Goal: Use online tool/utility: Utilize a website feature to perform a specific function

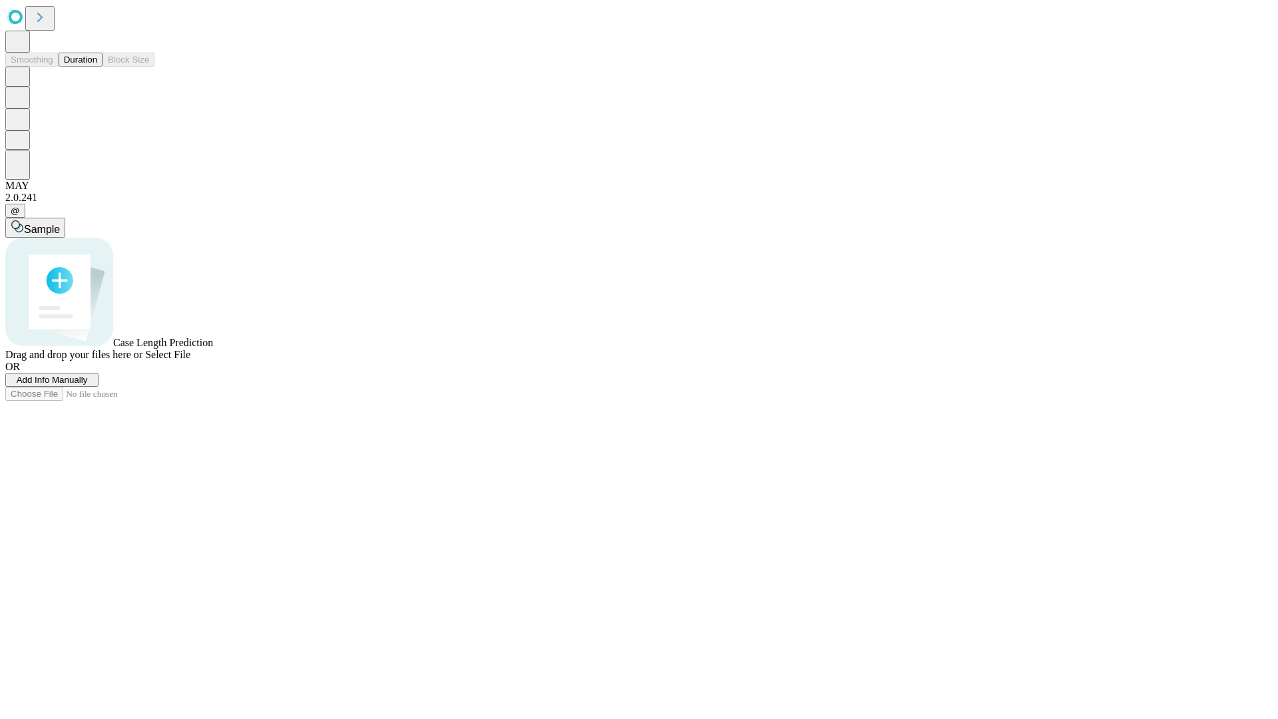
click at [97, 67] on button "Duration" at bounding box center [81, 60] width 44 height 14
click at [88, 385] on span "Add Info Manually" at bounding box center [52, 380] width 71 height 10
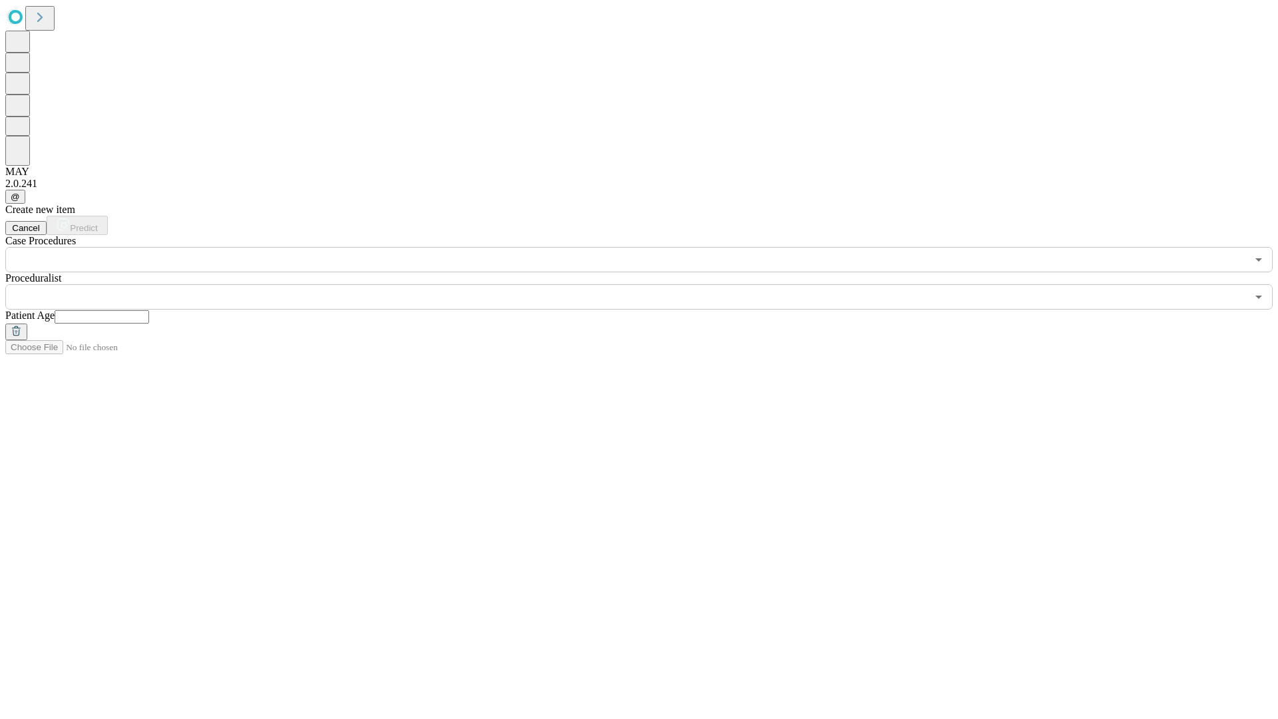
click at [149, 310] on input "text" at bounding box center [102, 316] width 95 height 13
type input "**"
click at [649, 284] on input "text" at bounding box center [626, 296] width 1242 height 25
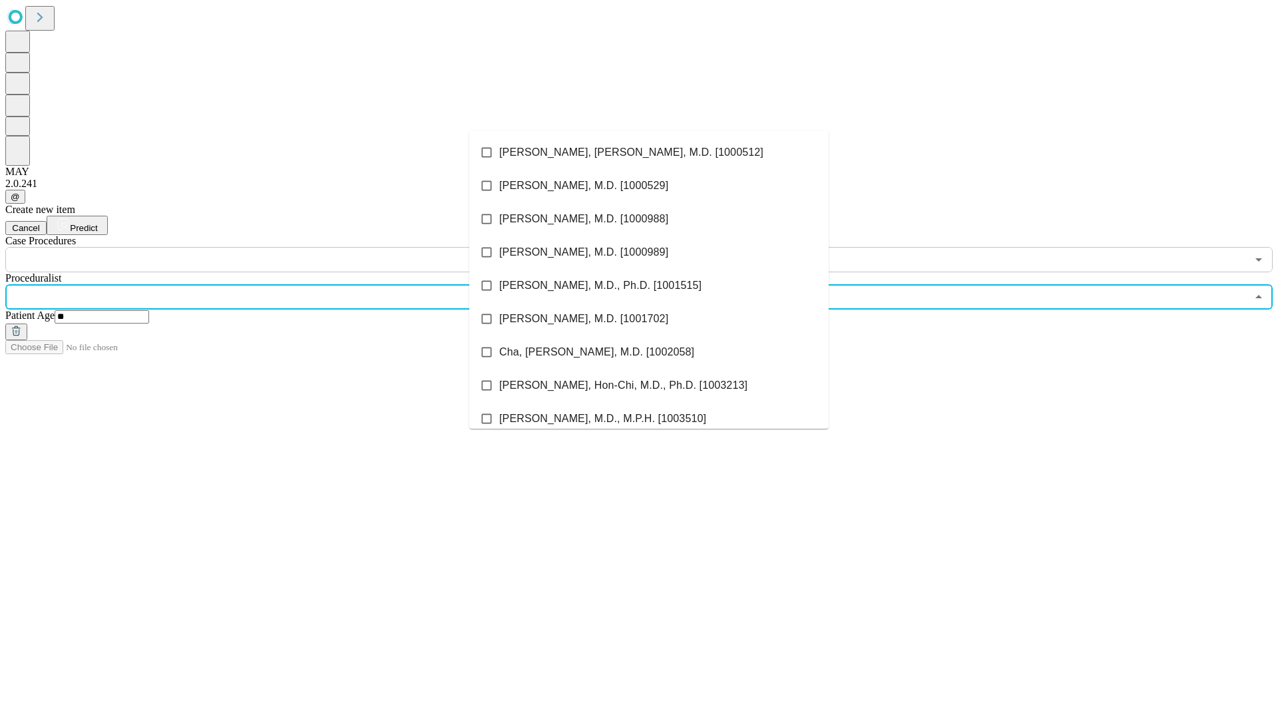
click at [649, 152] on li "[PERSON_NAME], [PERSON_NAME], M.D. [1000512]" at bounding box center [649, 152] width 360 height 33
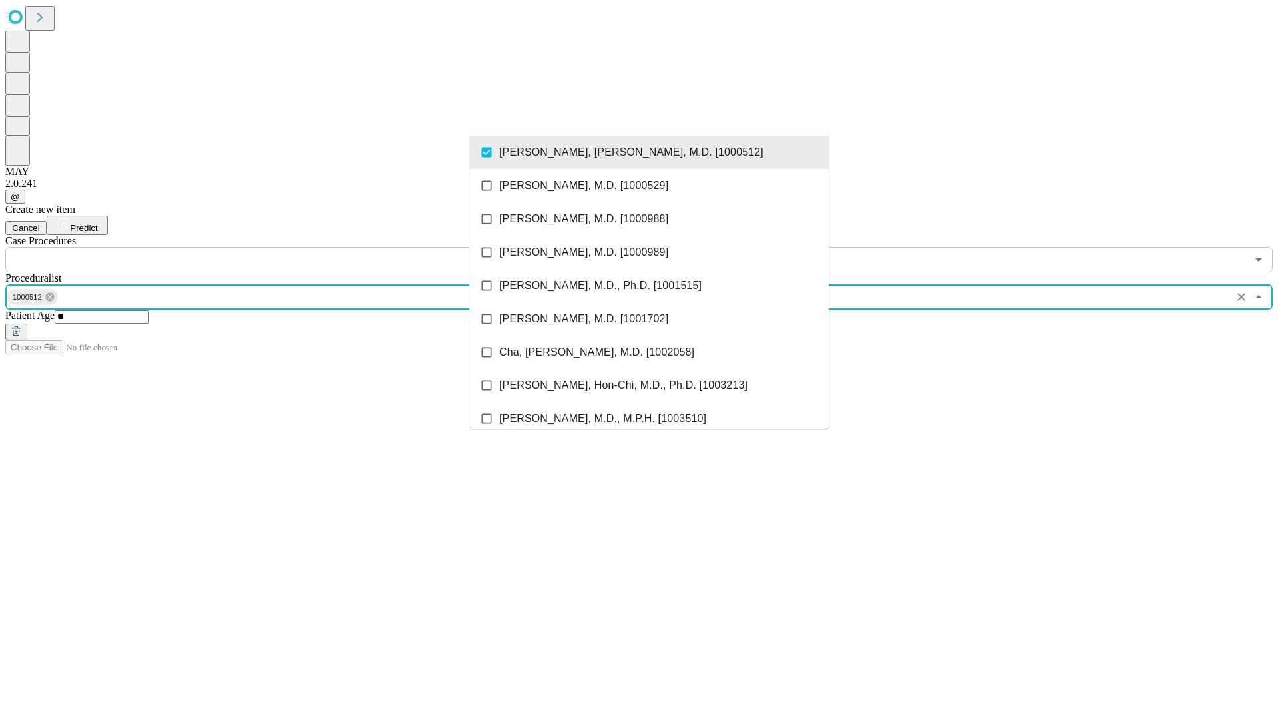
click at [280, 247] on input "text" at bounding box center [626, 259] width 1242 height 25
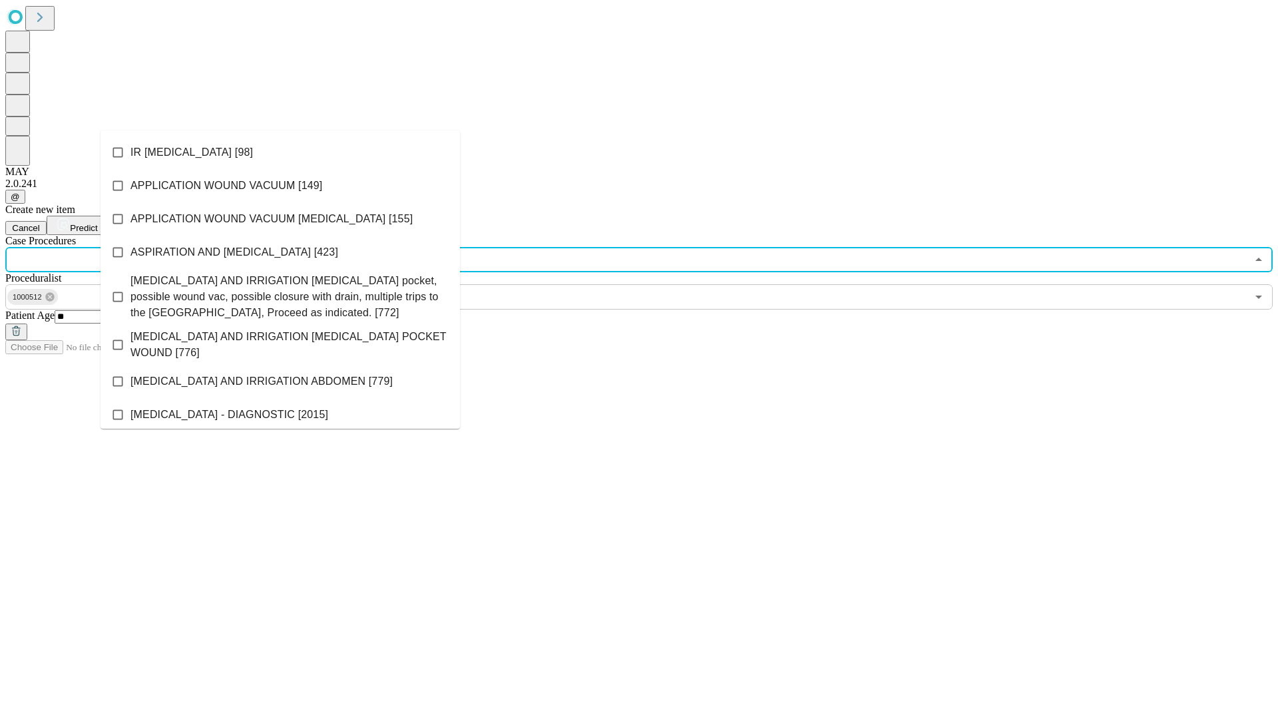
click at [280, 152] on li "IR [MEDICAL_DATA] [98]" at bounding box center [281, 152] width 360 height 33
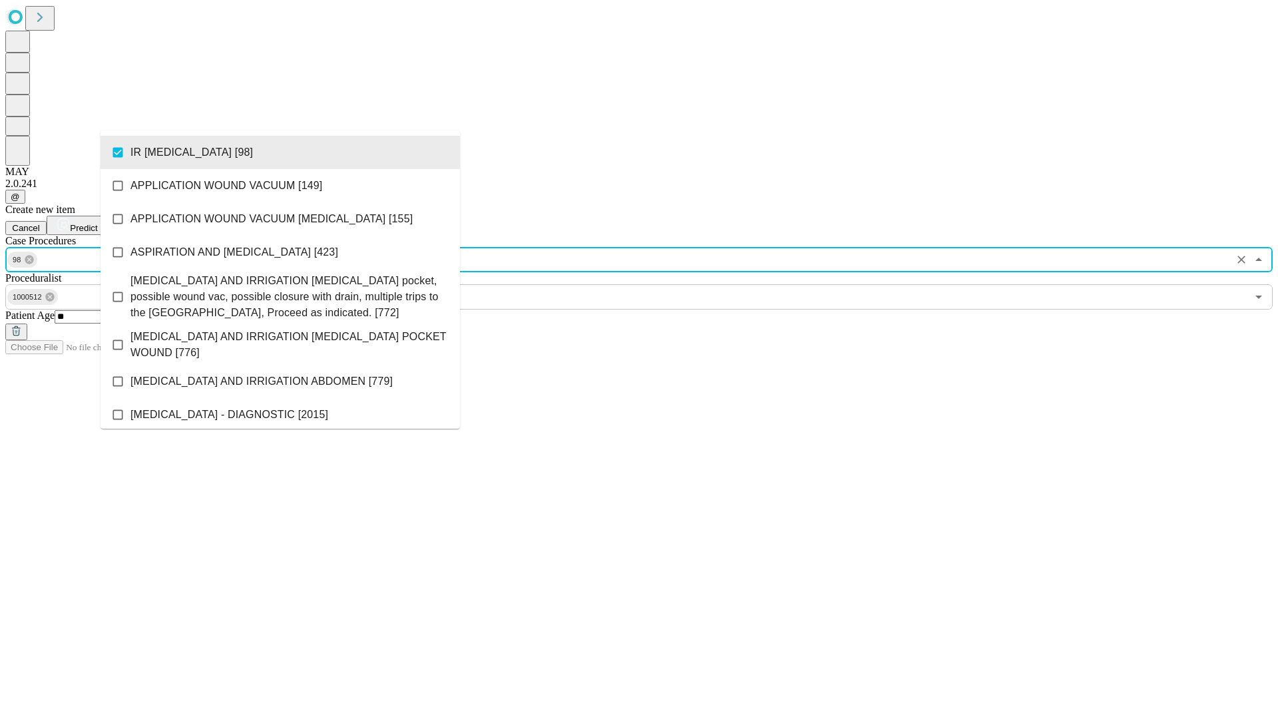
click at [97, 223] on span "Predict" at bounding box center [83, 228] width 27 height 10
